Goal: Find specific page/section: Find specific page/section

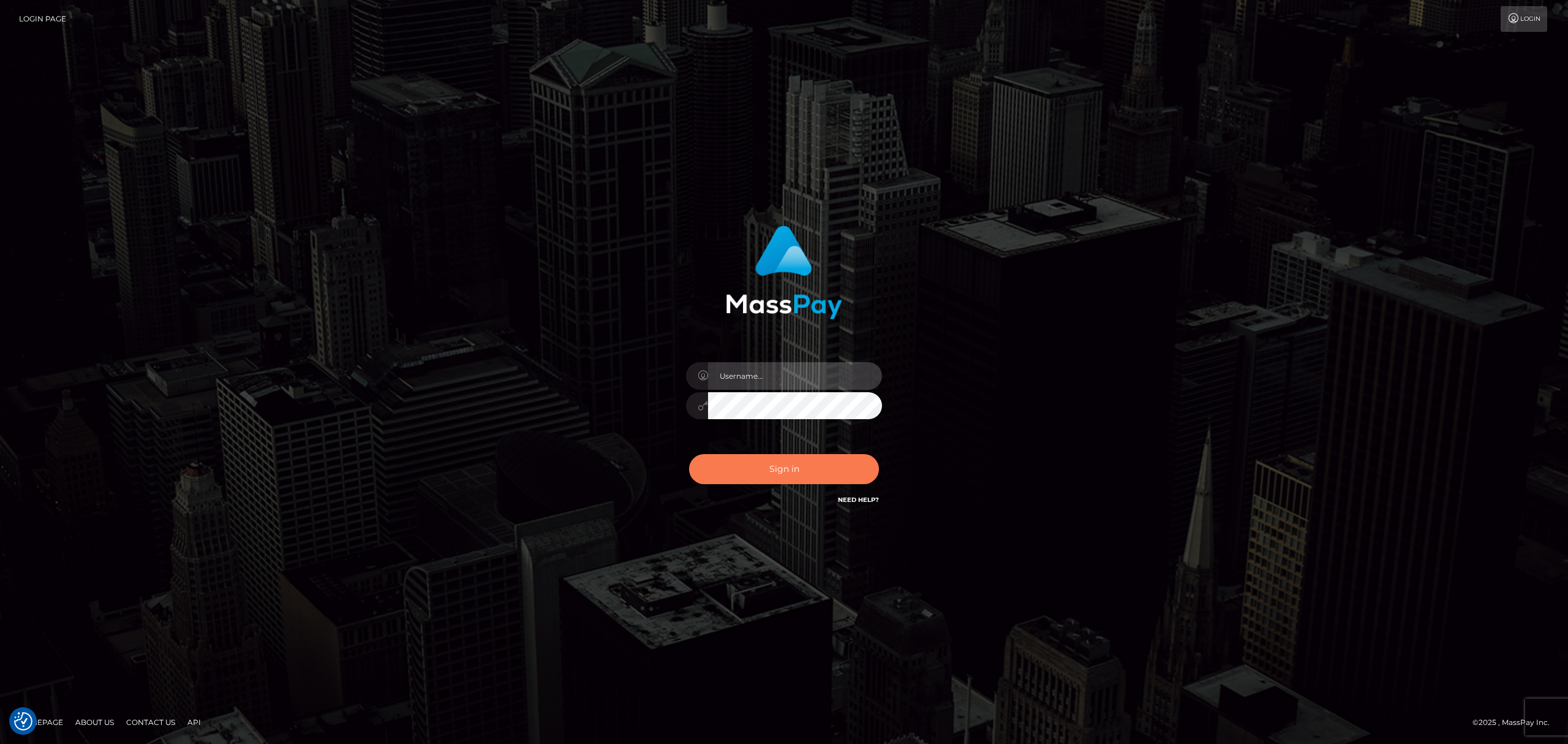
type input "MaryJoy"
click at [775, 467] on button "Sign in" at bounding box center [783, 469] width 190 height 30
click at [775, 467] on div "Sign in Need Help?" at bounding box center [784, 473] width 215 height 54
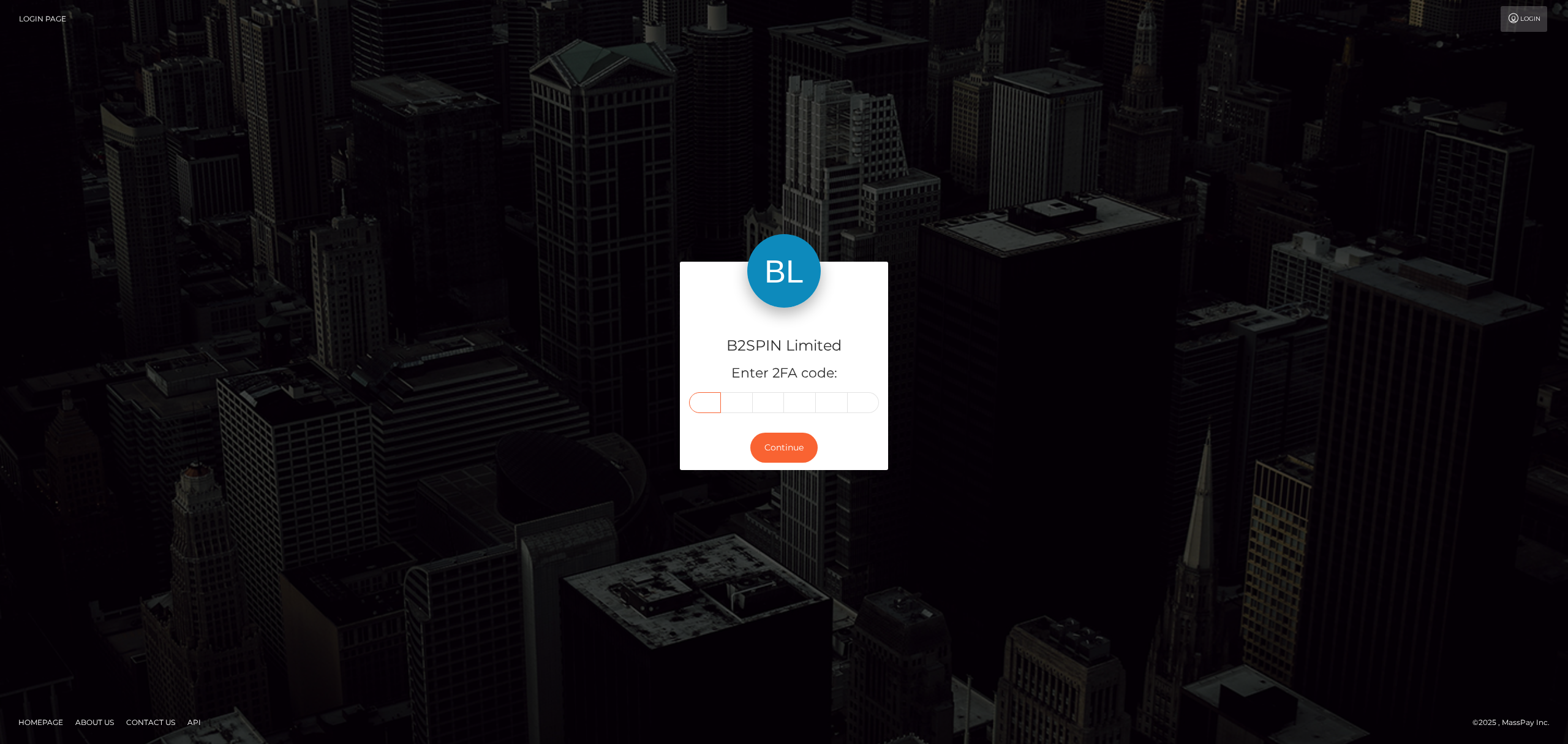
click at [711, 402] on input "text" at bounding box center [705, 403] width 32 height 20
type input "0"
type input "7"
type input "6"
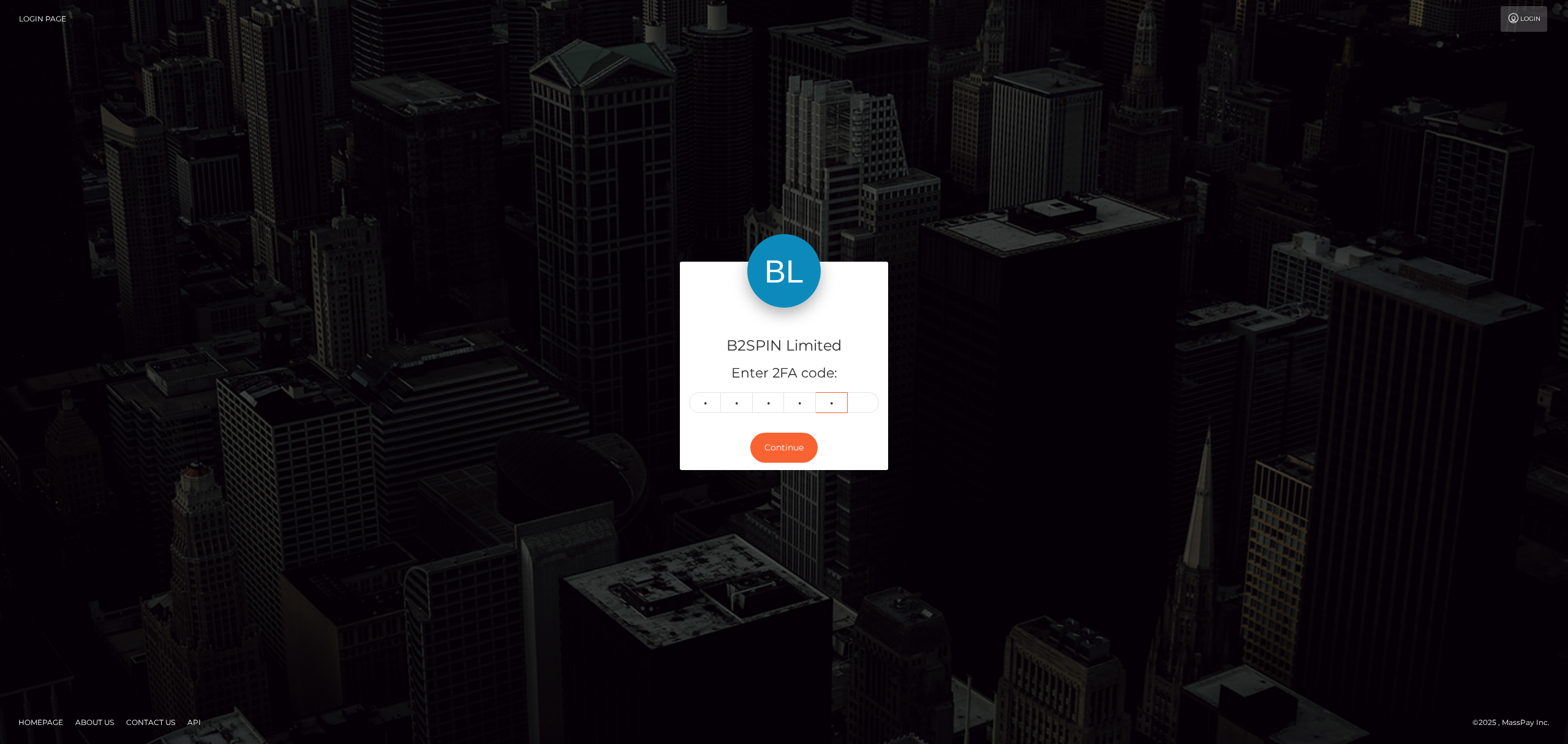
type input "7"
type input "1"
click at [769, 446] on button "Continue" at bounding box center [784, 448] width 68 height 30
drag, startPoint x: 790, startPoint y: 446, endPoint x: 819, endPoint y: 500, distance: 61.3
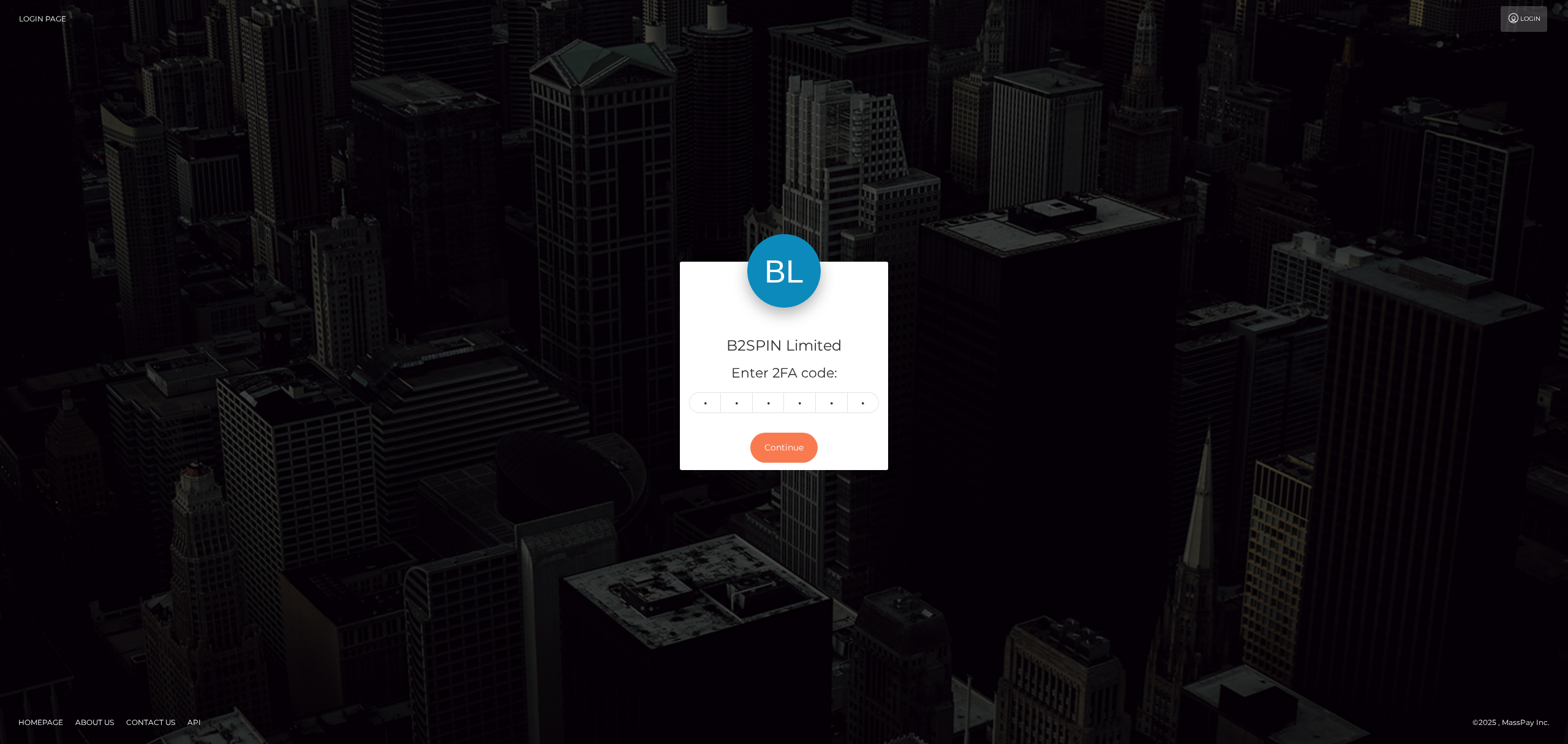
click at [790, 446] on button "Continue" at bounding box center [784, 448] width 68 height 30
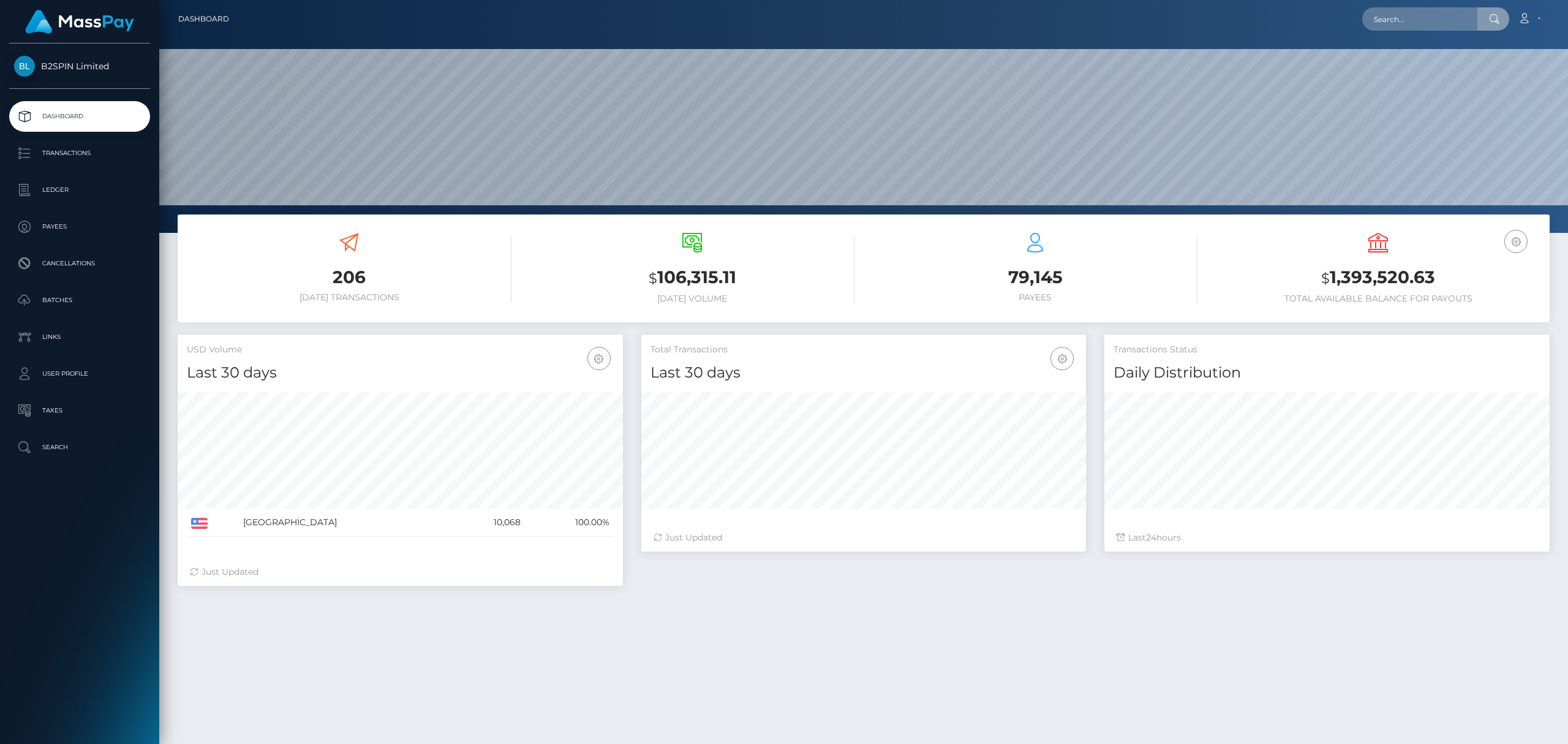
click at [1412, 18] on input "text" at bounding box center [1419, 19] width 115 height 24
click at [1405, 18] on input "3419162" at bounding box center [1419, 19] width 115 height 24
paste input "1356ab90-d557-41d0-8e24-29e1f772f75e"
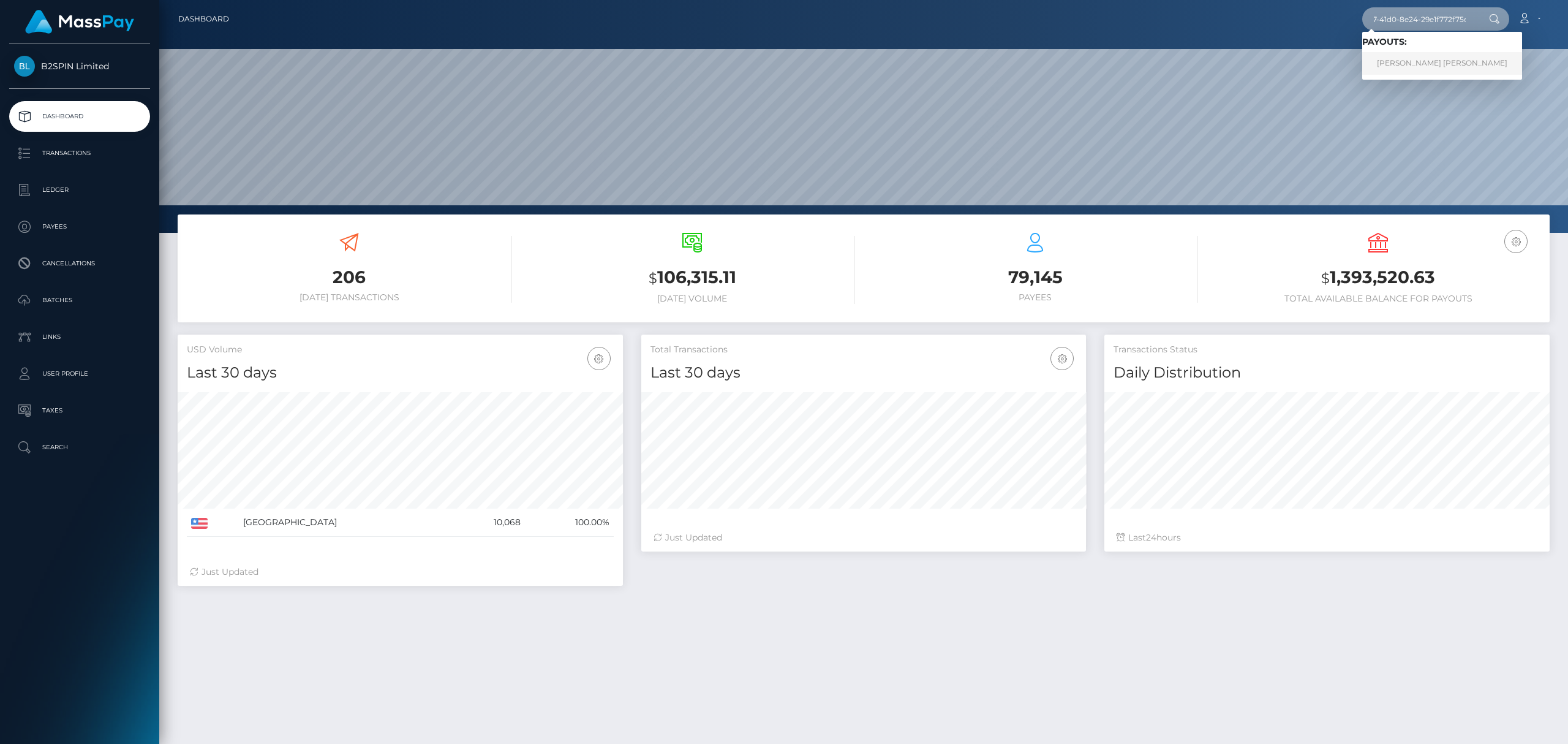
type input "1356ab90-d557-41d0-8e24-29e1f772f75e"
click at [1403, 57] on link "SAMANTHA LAURA SLUSHER" at bounding box center [1441, 63] width 160 height 23
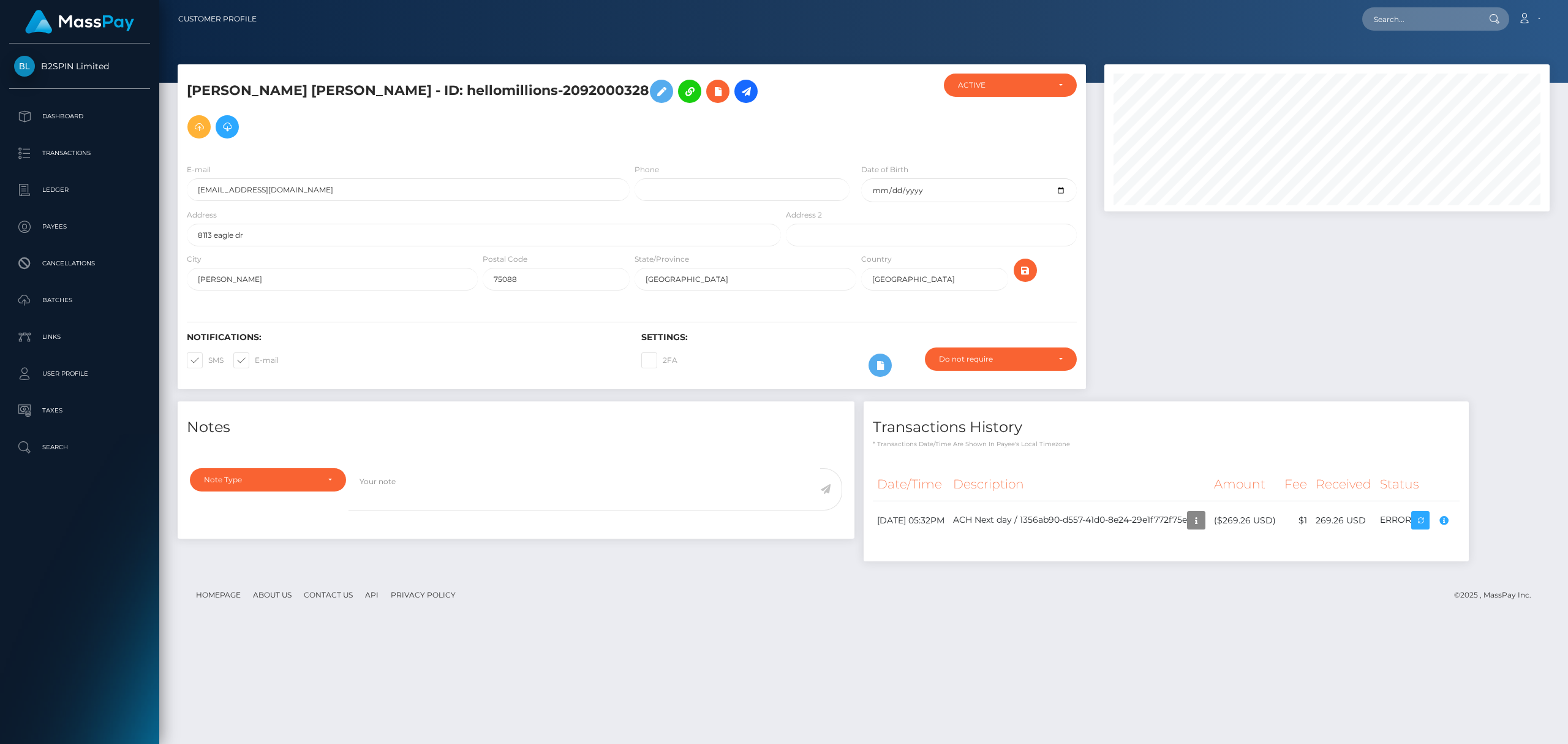
click at [1014, 702] on div "SAMANTHA LAURA SLUSHER - ID: hellomillions-2092000328 TX" at bounding box center [864, 399] width 1409 height 668
click at [1130, 345] on div at bounding box center [1327, 233] width 464 height 337
